Goal: Task Accomplishment & Management: Use online tool/utility

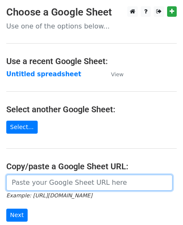
click at [79, 188] on input "url" at bounding box center [89, 183] width 166 height 16
paste input "[URL][DOMAIN_NAME]"
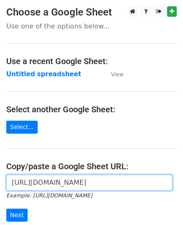
scroll to position [0, 178]
type input "[URL][DOMAIN_NAME]"
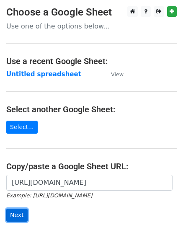
click at [20, 213] on input "Next" at bounding box center [16, 215] width 21 height 13
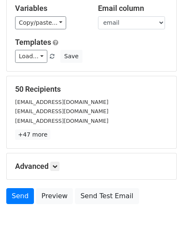
scroll to position [99, 0]
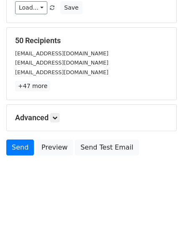
click at [60, 154] on div "Send Preview Send Test Email" at bounding box center [91, 149] width 183 height 20
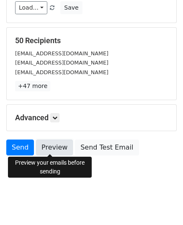
click at [42, 142] on link "Preview" at bounding box center [54, 147] width 37 height 16
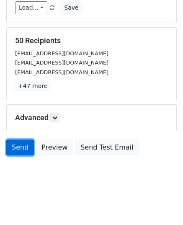
click at [15, 147] on link "Send" at bounding box center [20, 147] width 28 height 16
